Goal: Task Accomplishment & Management: Manage account settings

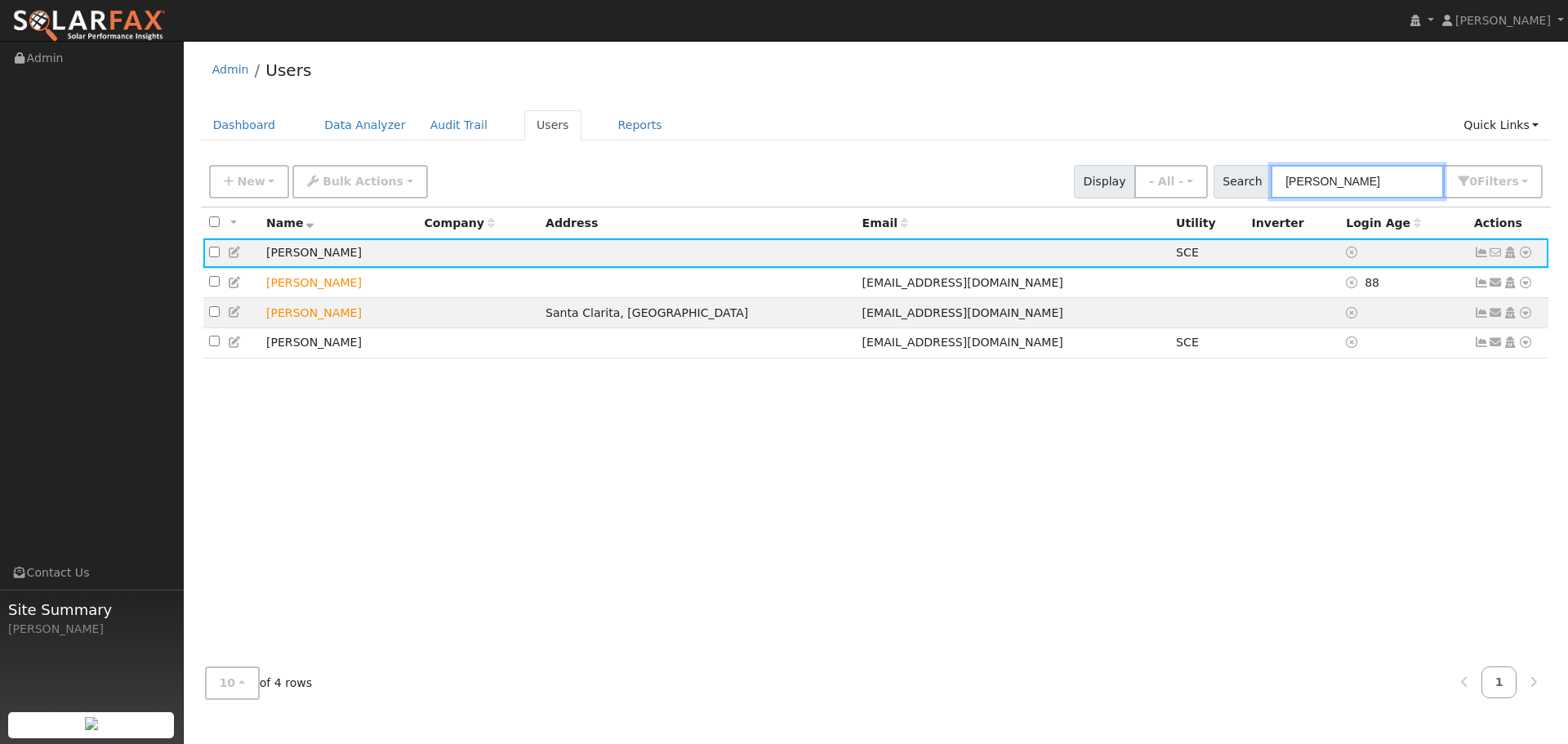
click at [1358, 179] on input "[PERSON_NAME]" at bounding box center [1357, 181] width 173 height 34
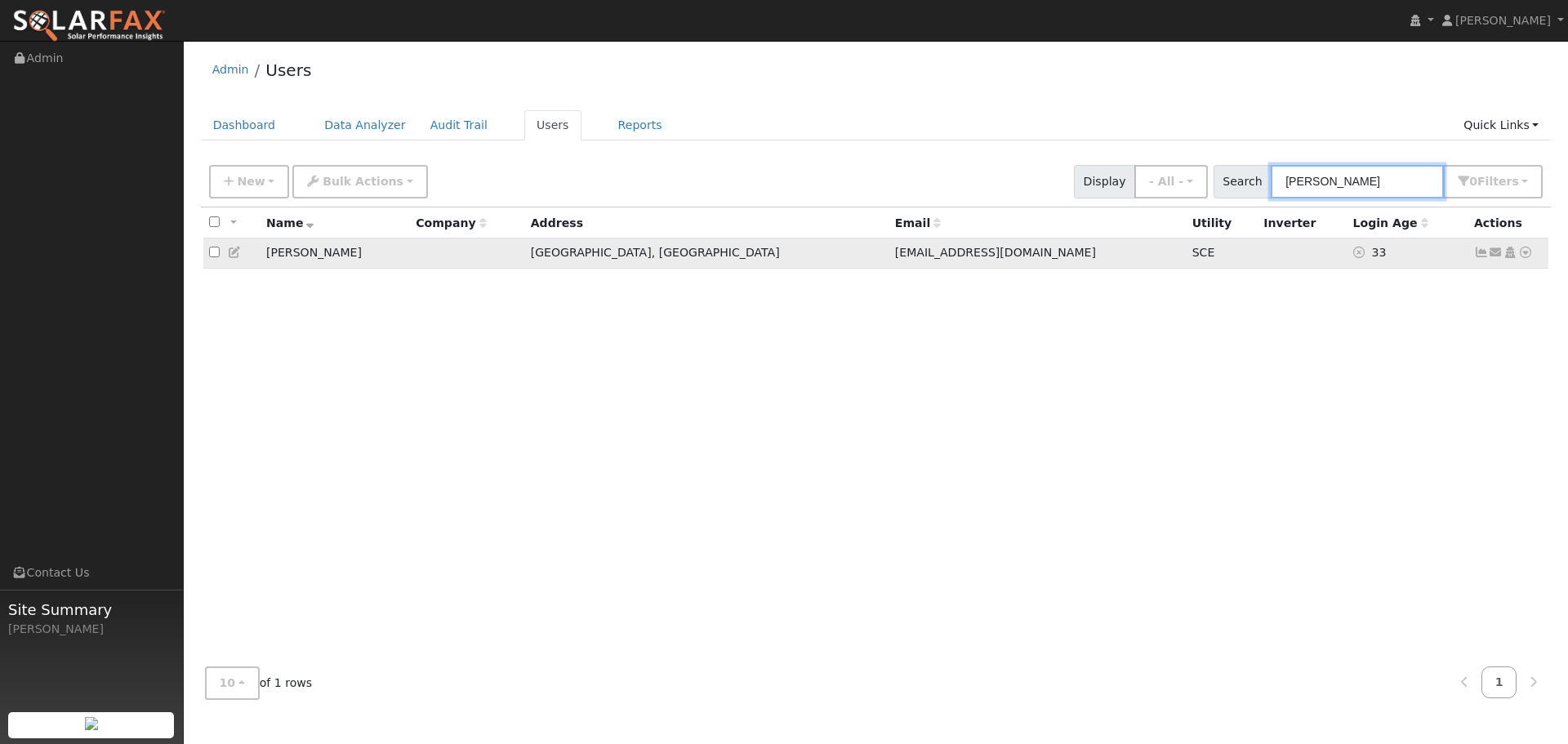
type input "[PERSON_NAME]"
click at [1478, 258] on icon at bounding box center [1482, 253] width 15 height 12
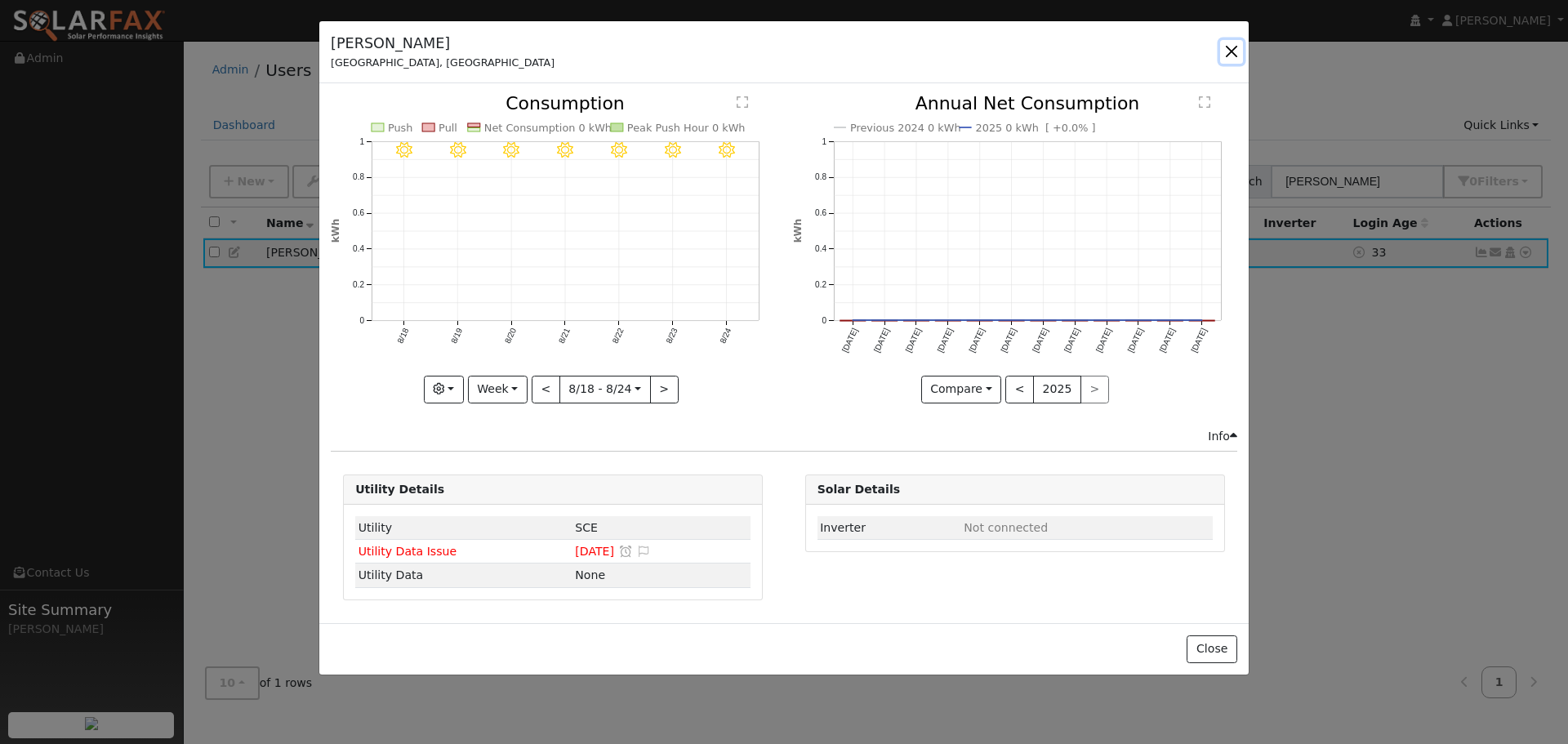
click at [1232, 52] on button "button" at bounding box center [1231, 51] width 23 height 23
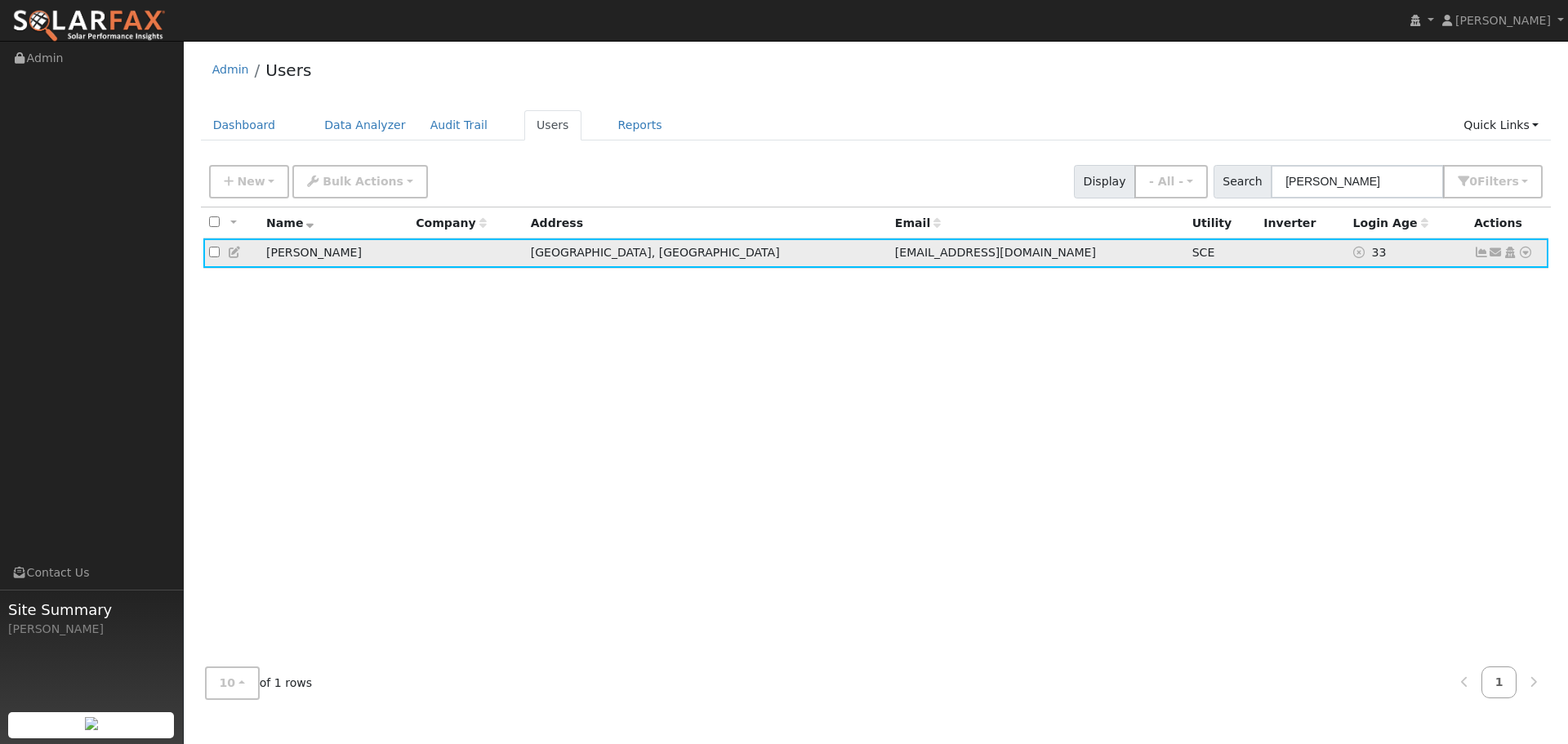
click at [1483, 254] on icon at bounding box center [1482, 253] width 15 height 12
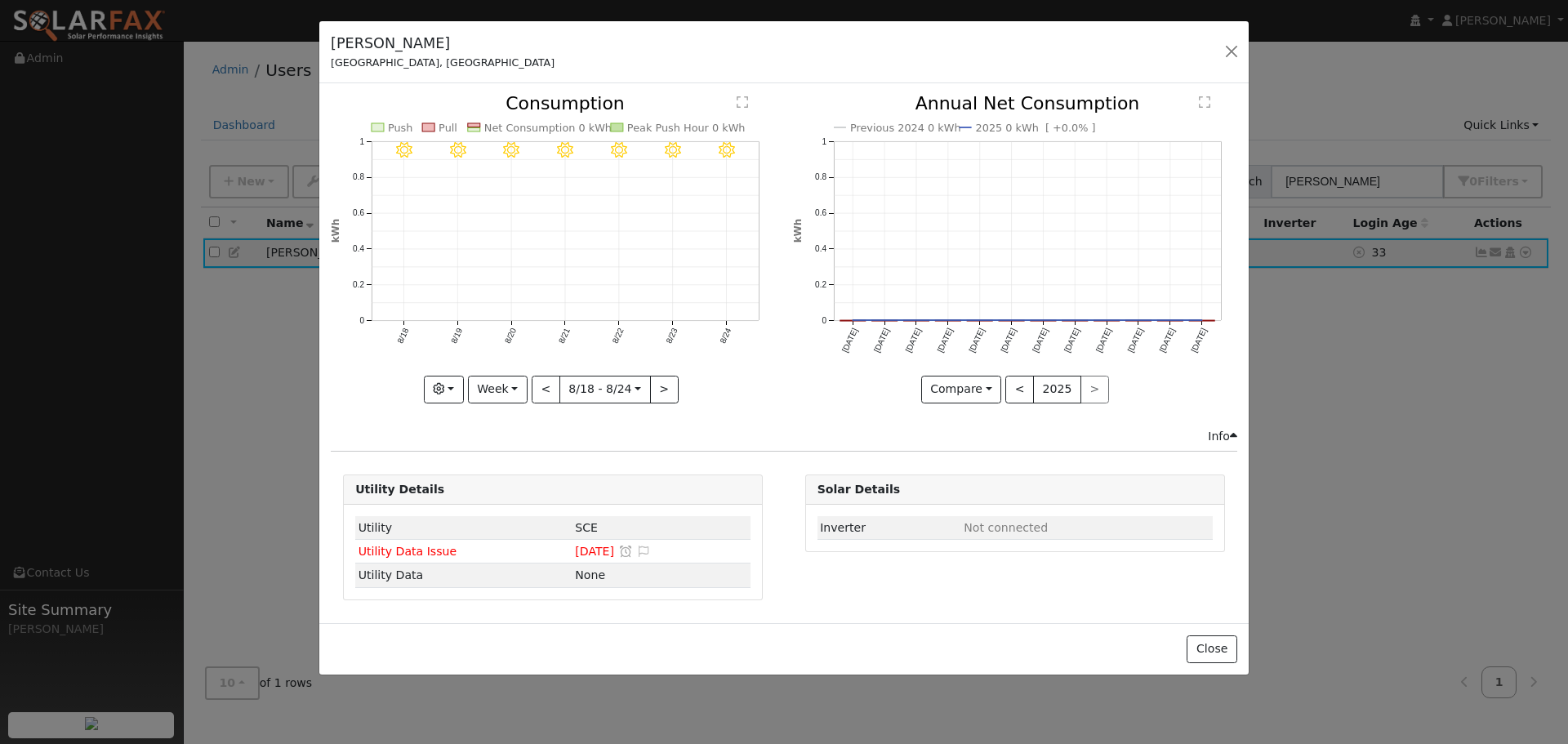
click at [1223, 437] on div "Info" at bounding box center [1223, 437] width 29 height 17
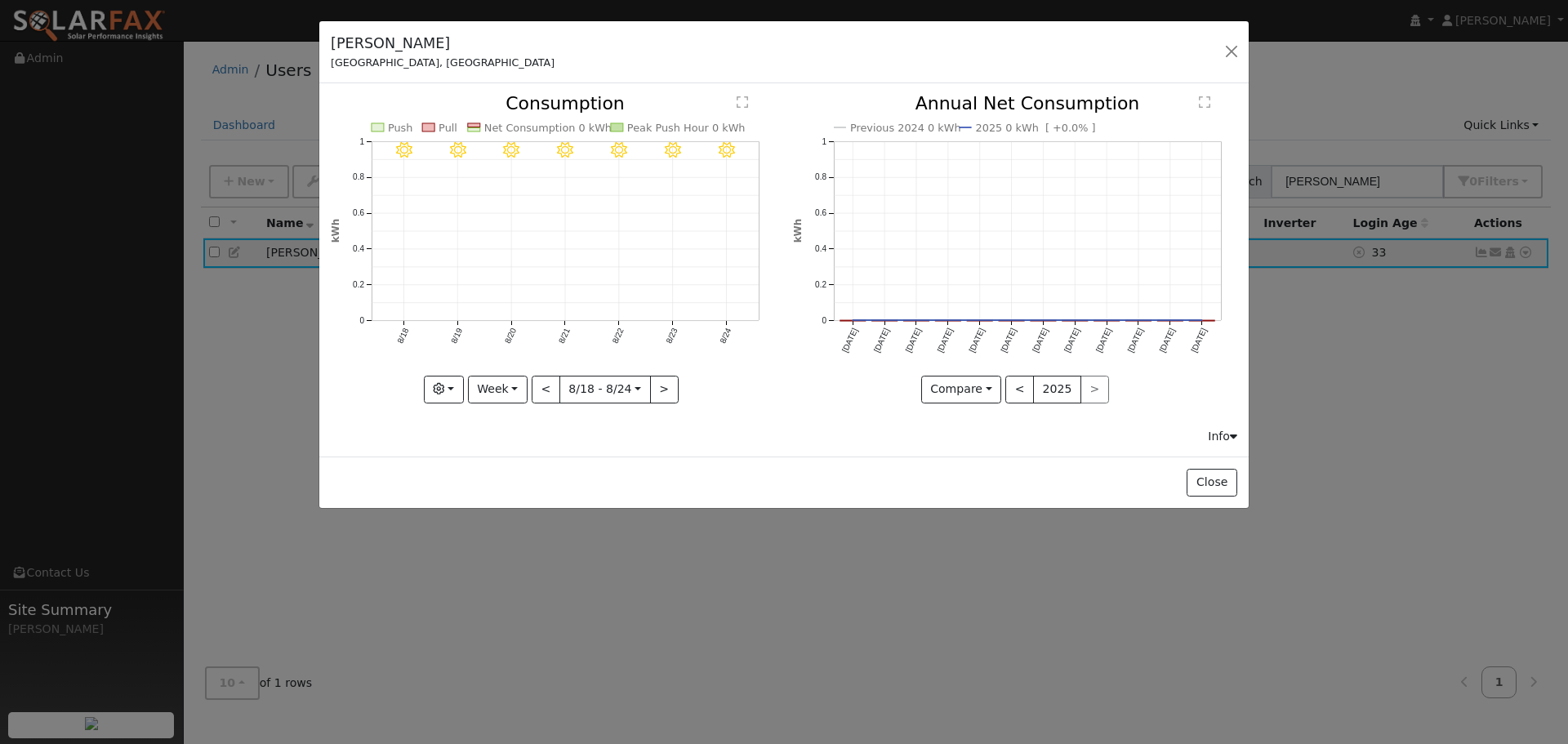
click at [1226, 37] on div "[PERSON_NAME], [GEOGRAPHIC_DATA] Default Account Default Account [STREET_ADDRES…" at bounding box center [784, 52] width 929 height 63
click at [1229, 42] on button "button" at bounding box center [1231, 51] width 23 height 23
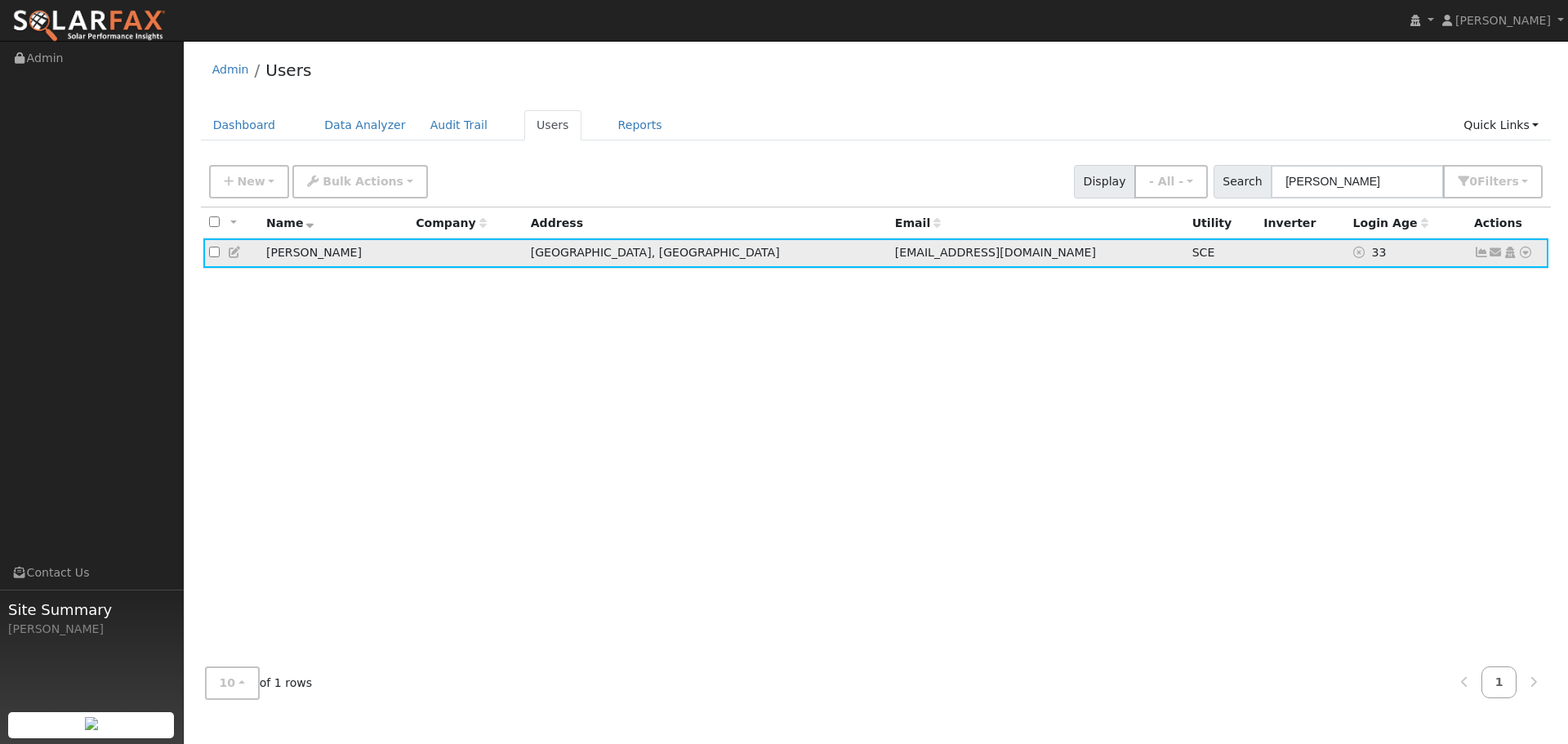
click at [232, 247] on link at bounding box center [235, 253] width 15 height 13
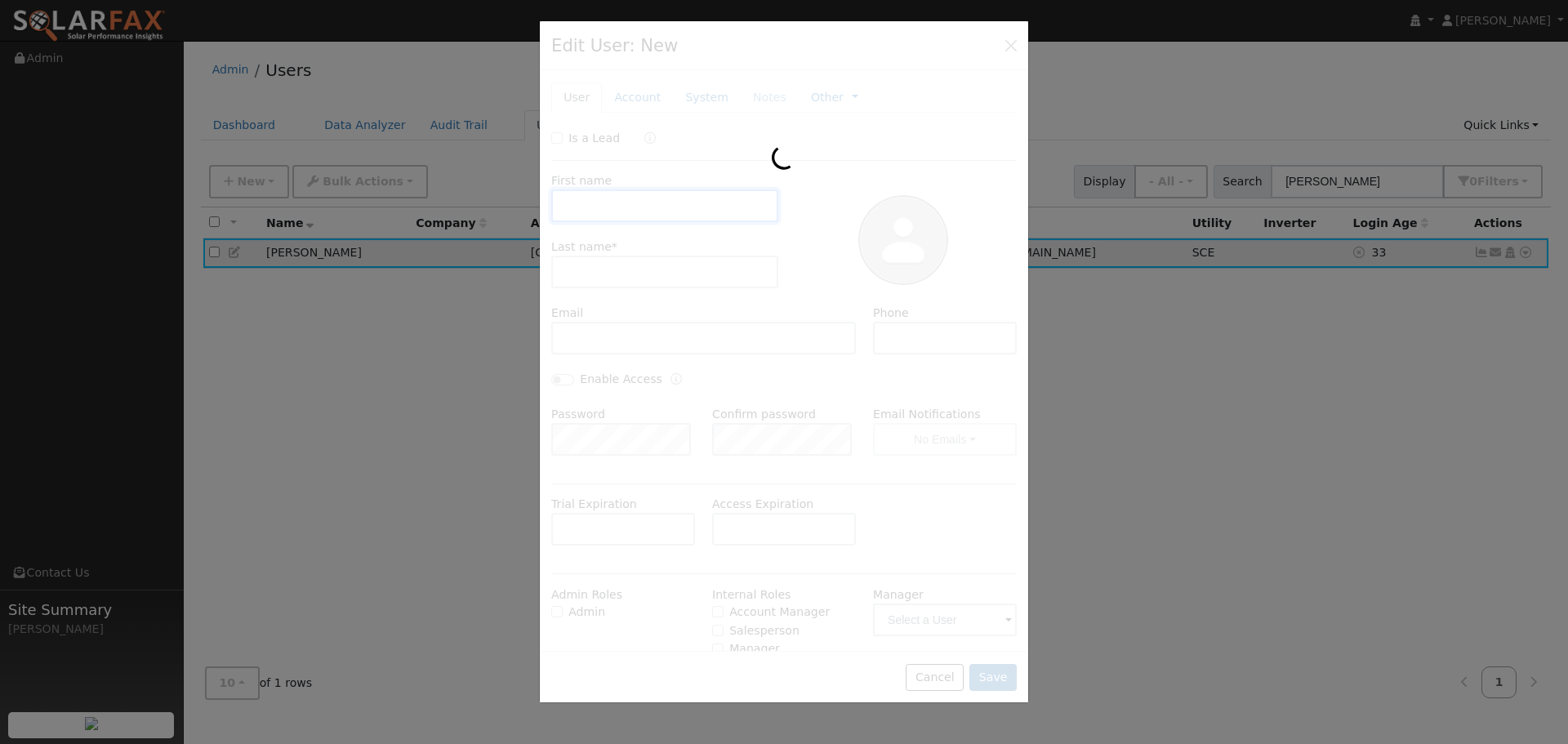
type input "[PERSON_NAME]"
type input "[EMAIL_ADDRESS][DOMAIN_NAME]"
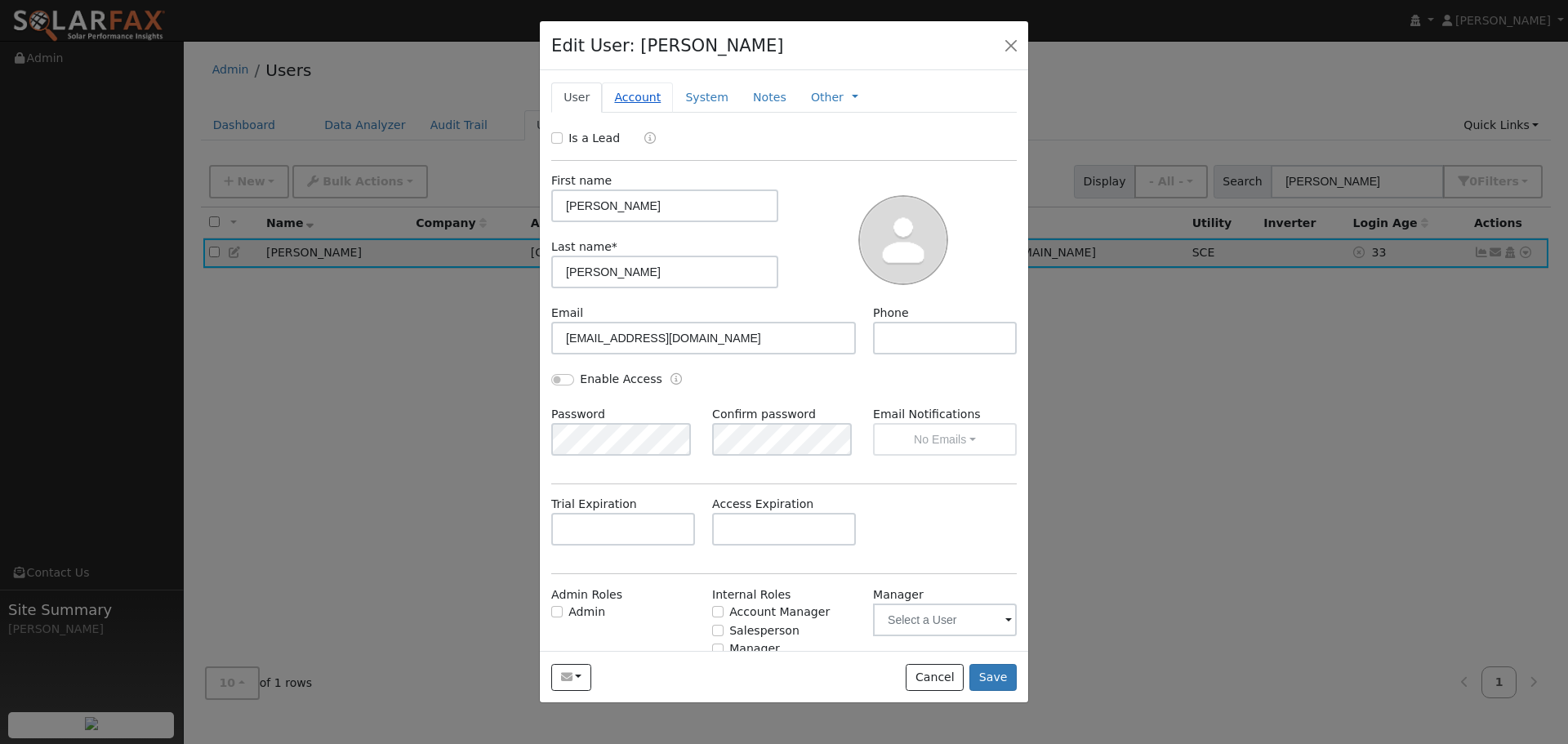
click at [641, 99] on link "Account" at bounding box center [638, 97] width 71 height 30
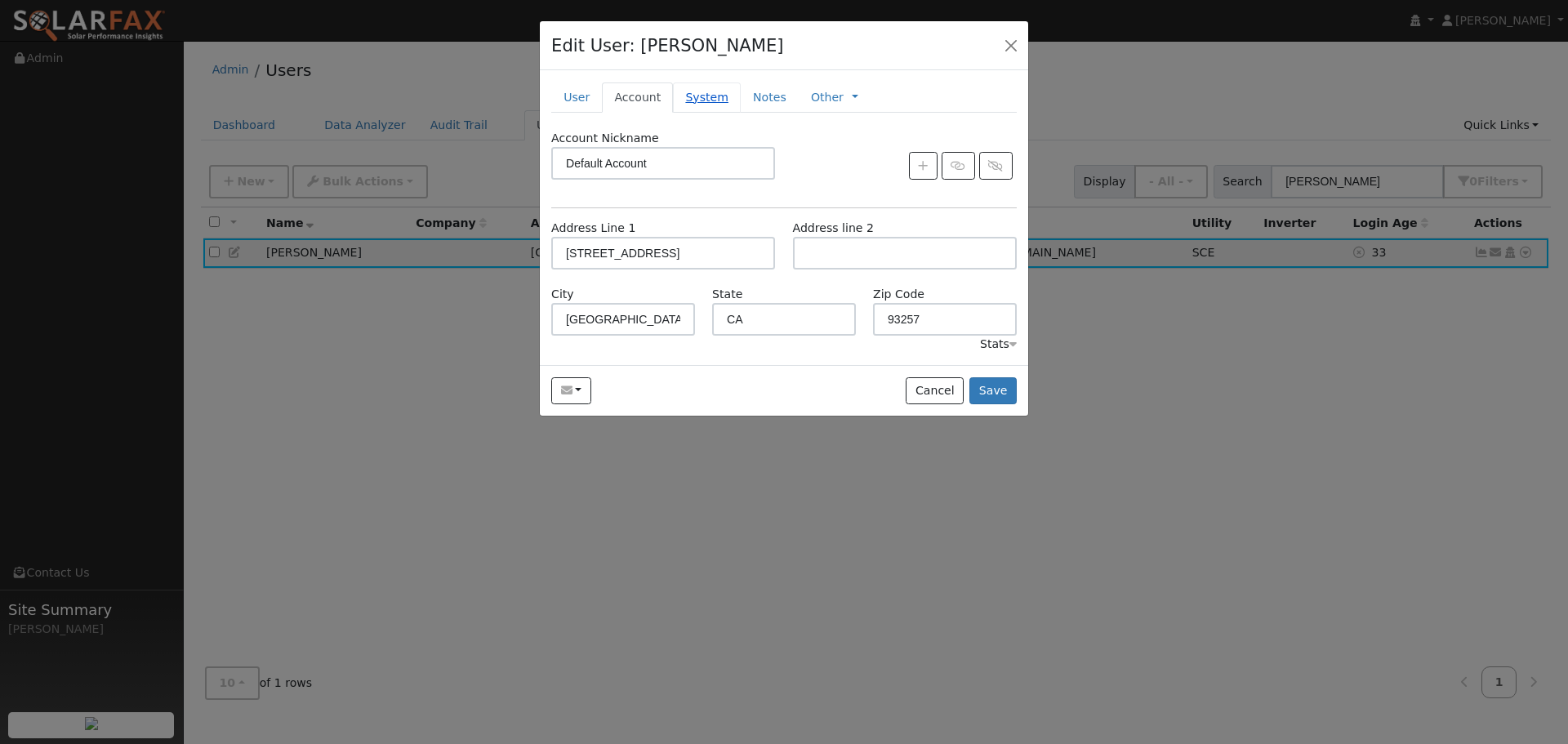
click at [683, 95] on link "System" at bounding box center [707, 97] width 68 height 30
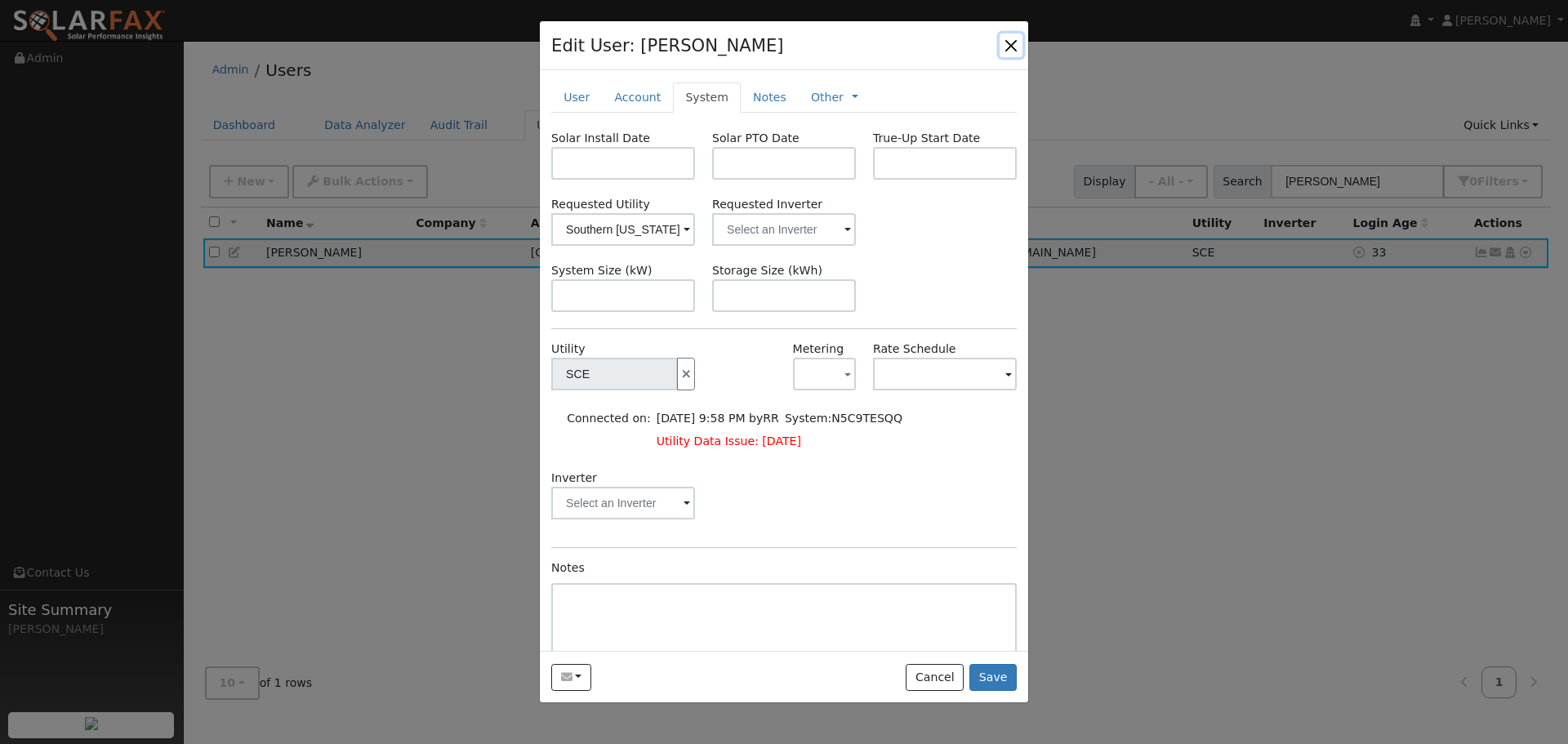
click at [1009, 49] on button "button" at bounding box center [1011, 45] width 23 height 23
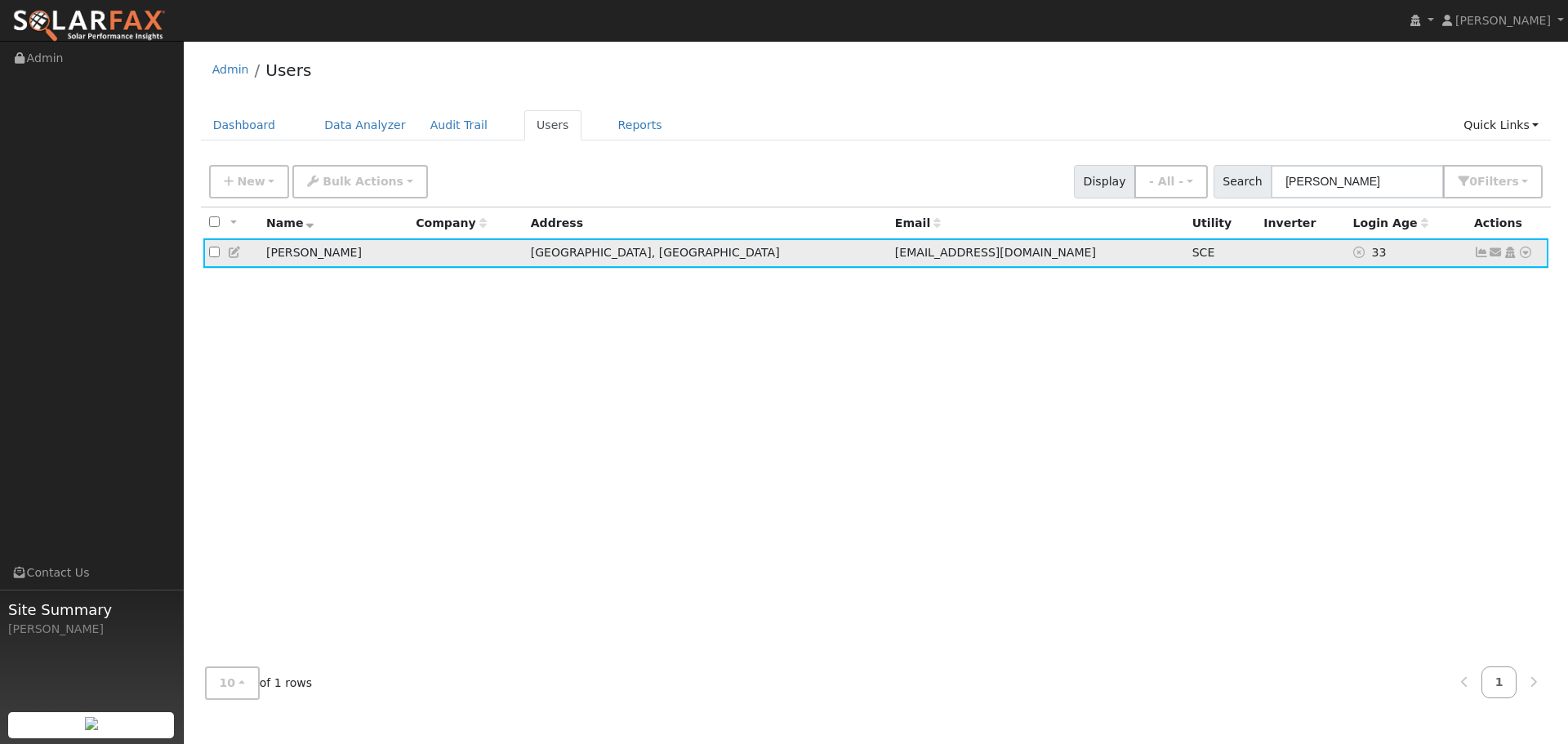
click at [317, 256] on td "[PERSON_NAME]" at bounding box center [335, 253] width 149 height 30
click at [234, 254] on icon at bounding box center [235, 253] width 15 height 12
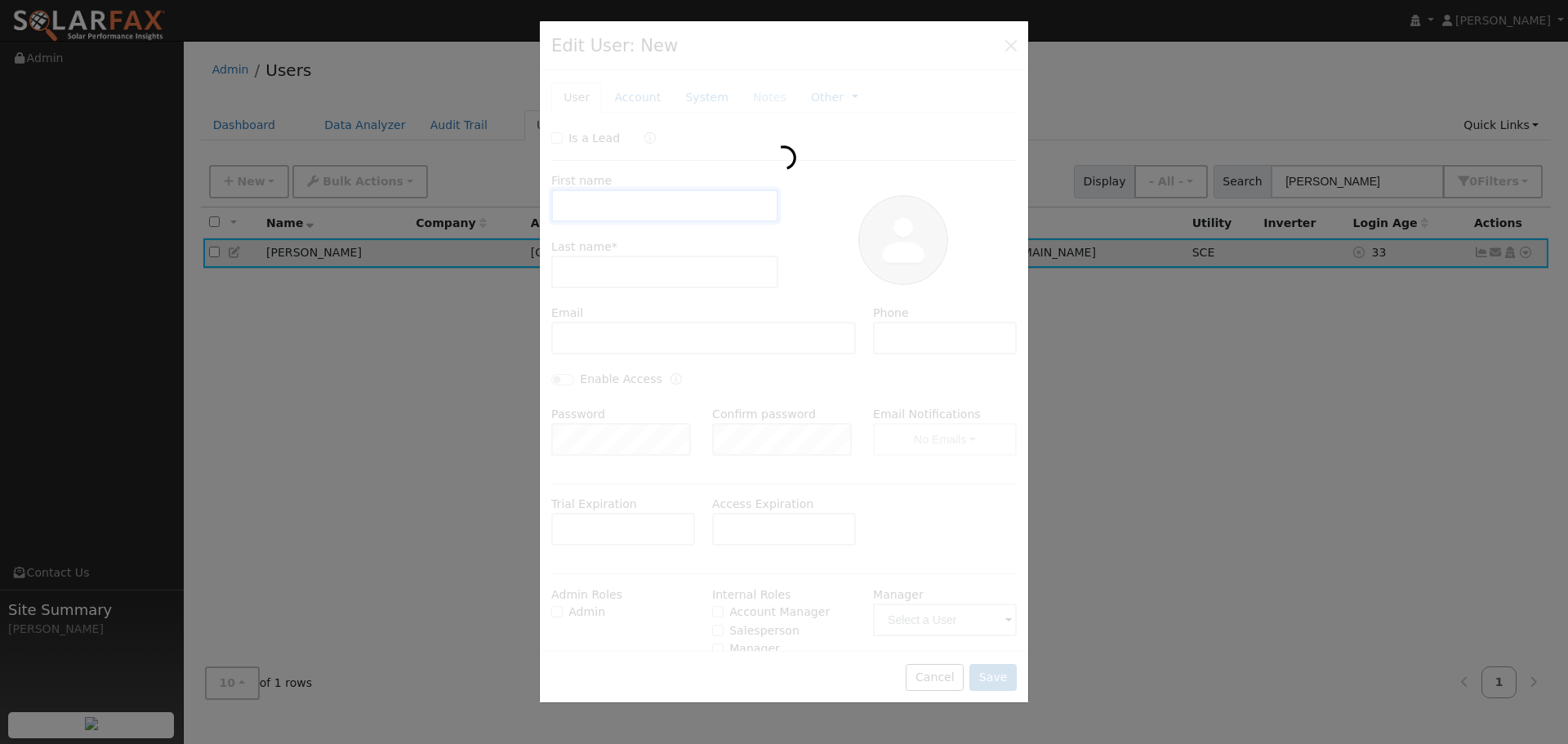
type input "[PERSON_NAME]"
type input "[EMAIL_ADDRESS][DOMAIN_NAME]"
type input "Default Account"
type input "[STREET_ADDRESS]"
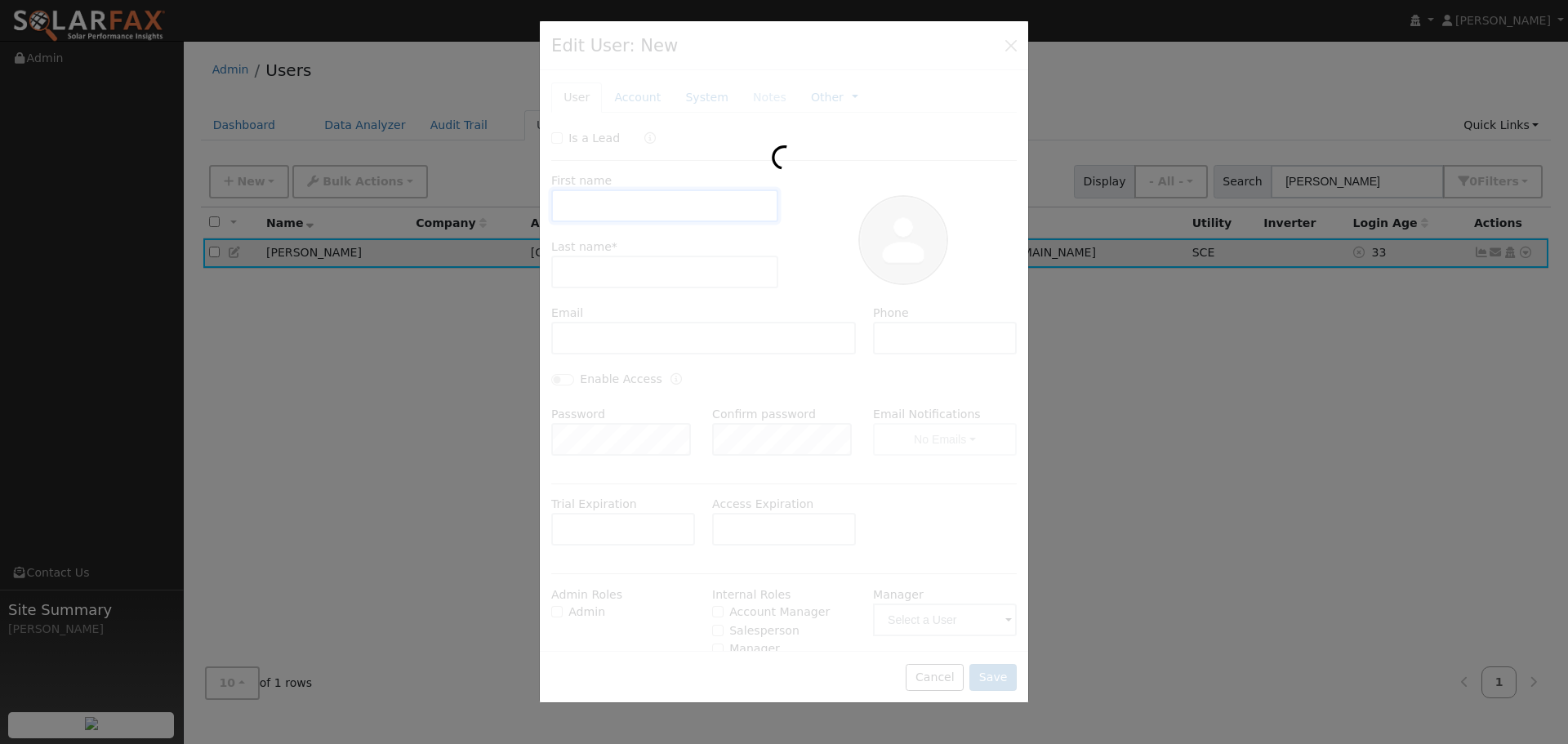
type input "[GEOGRAPHIC_DATA]"
type input "CA"
type input "93257"
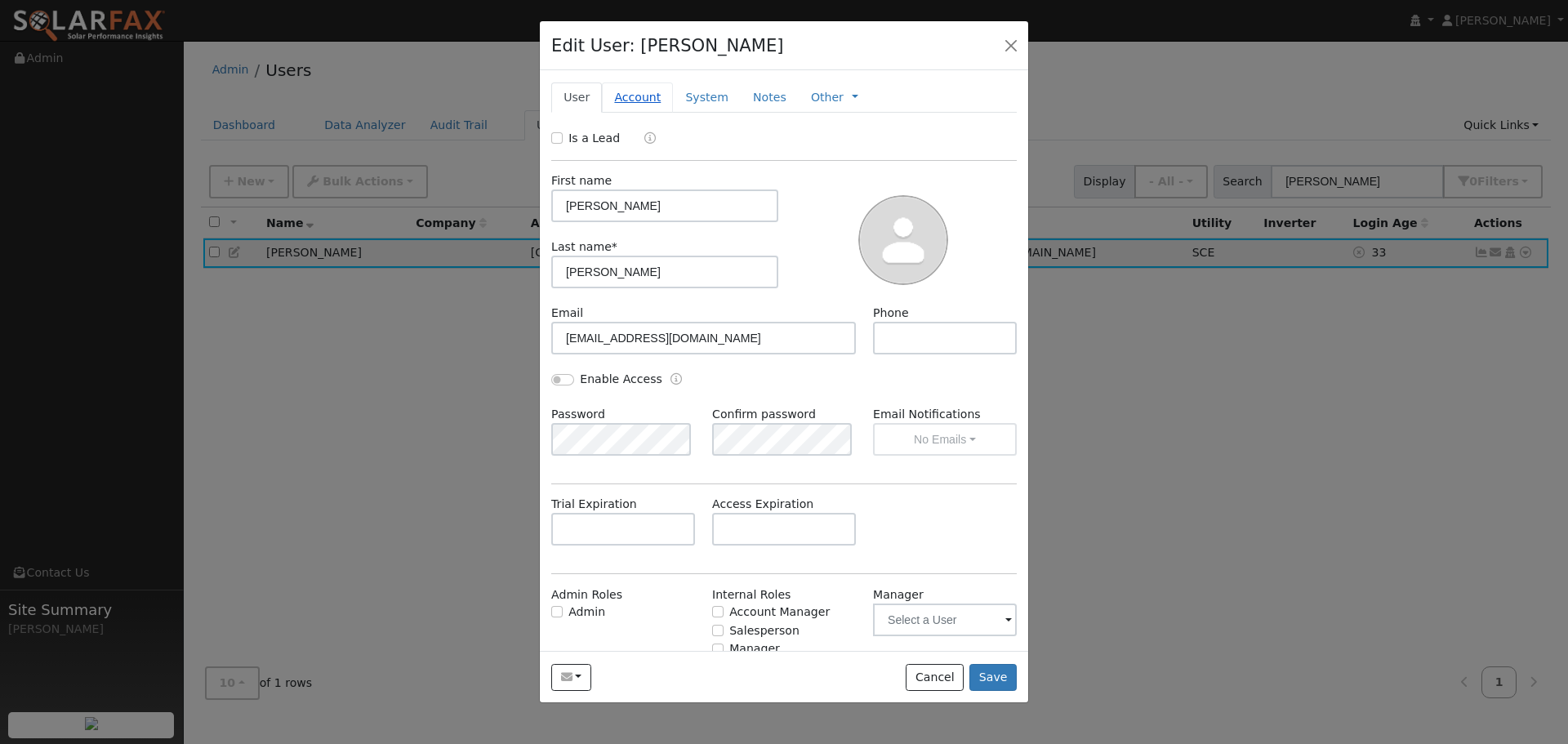
click at [632, 95] on link "Account" at bounding box center [638, 97] width 71 height 30
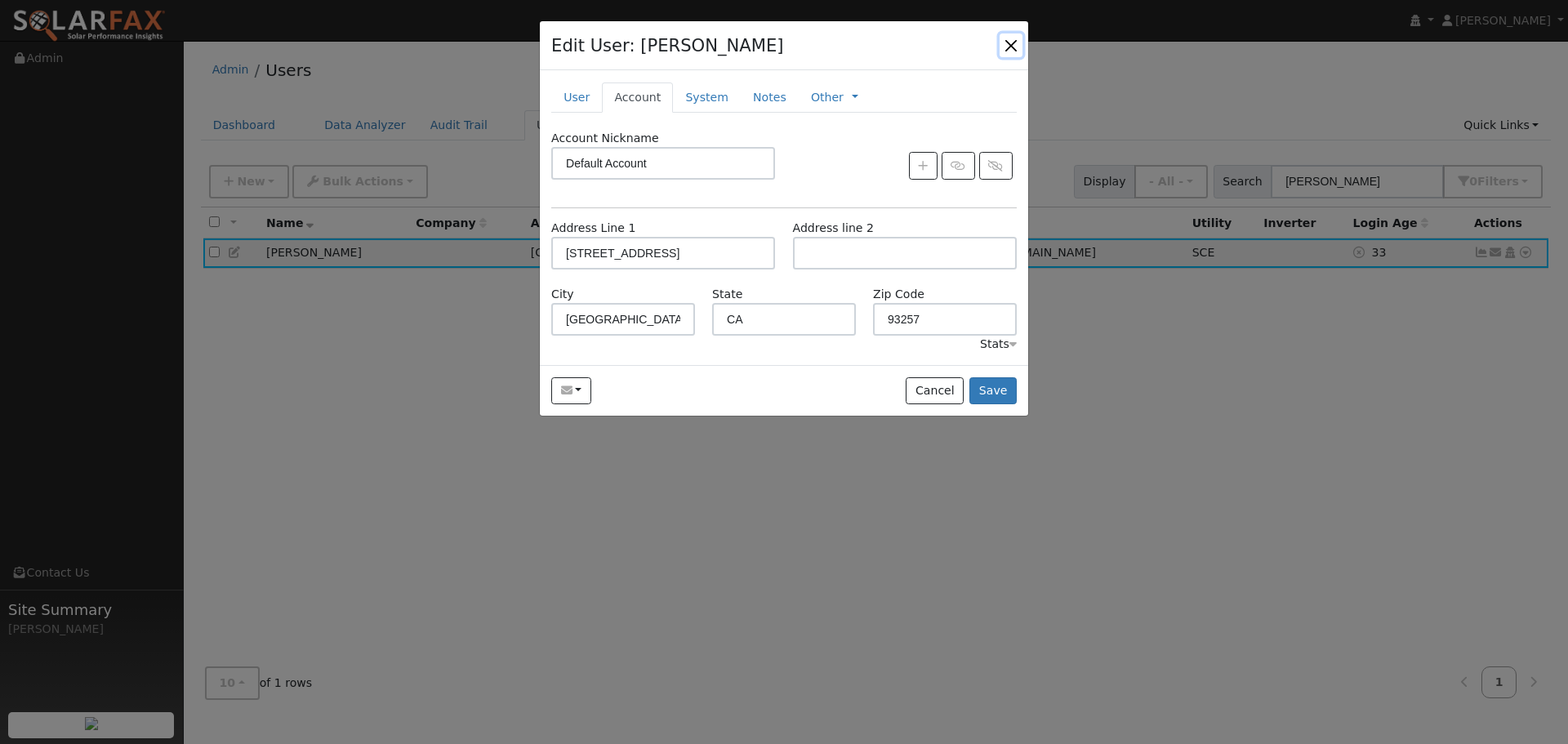
click at [1008, 46] on button "button" at bounding box center [1011, 45] width 23 height 23
